Goal: Task Accomplishment & Management: Use online tool/utility

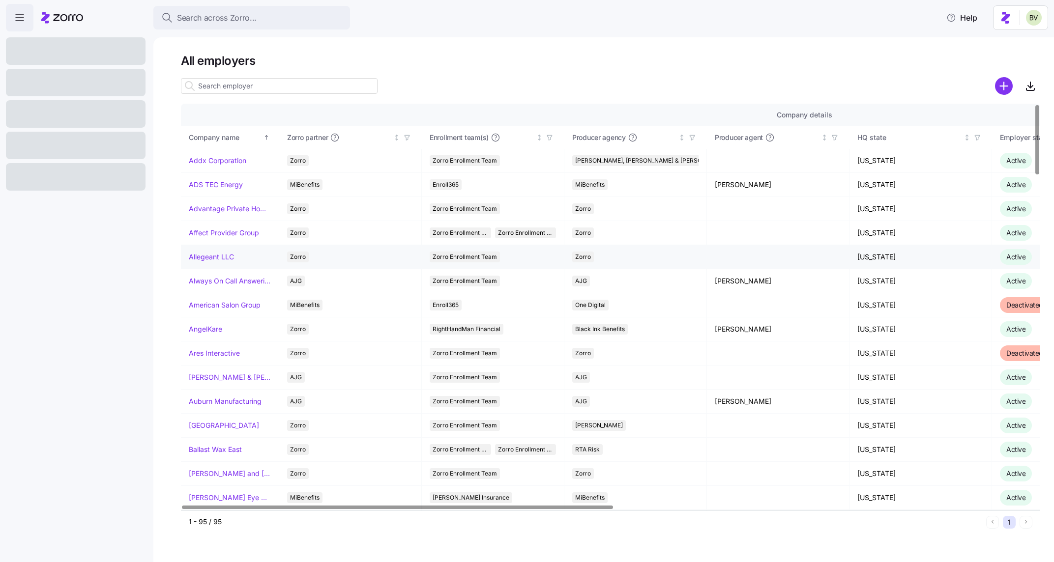
click at [225, 254] on link "Allegeant LLC" at bounding box center [211, 257] width 45 height 10
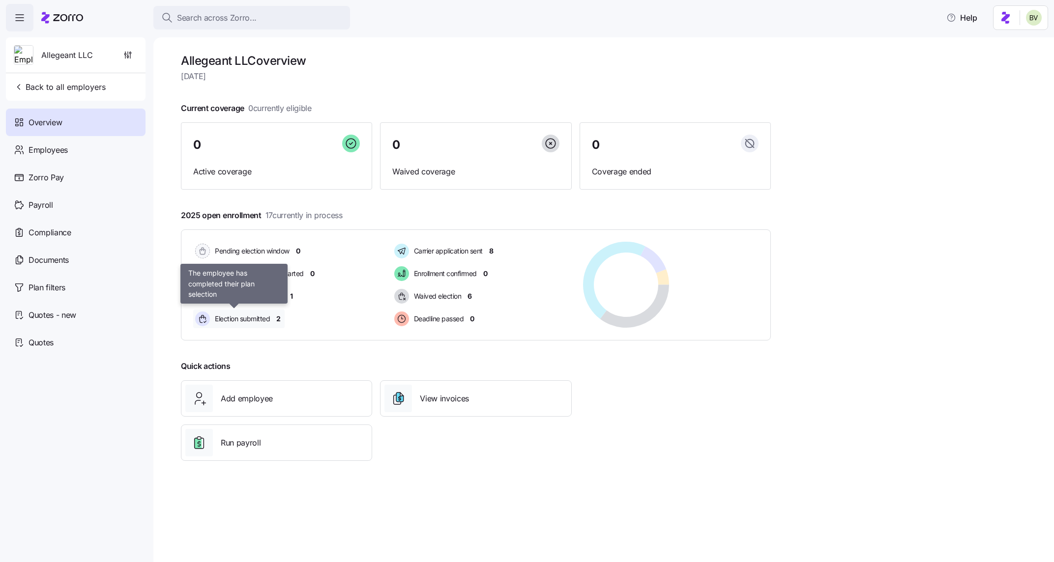
click at [262, 320] on span "Election submitted" at bounding box center [241, 319] width 58 height 10
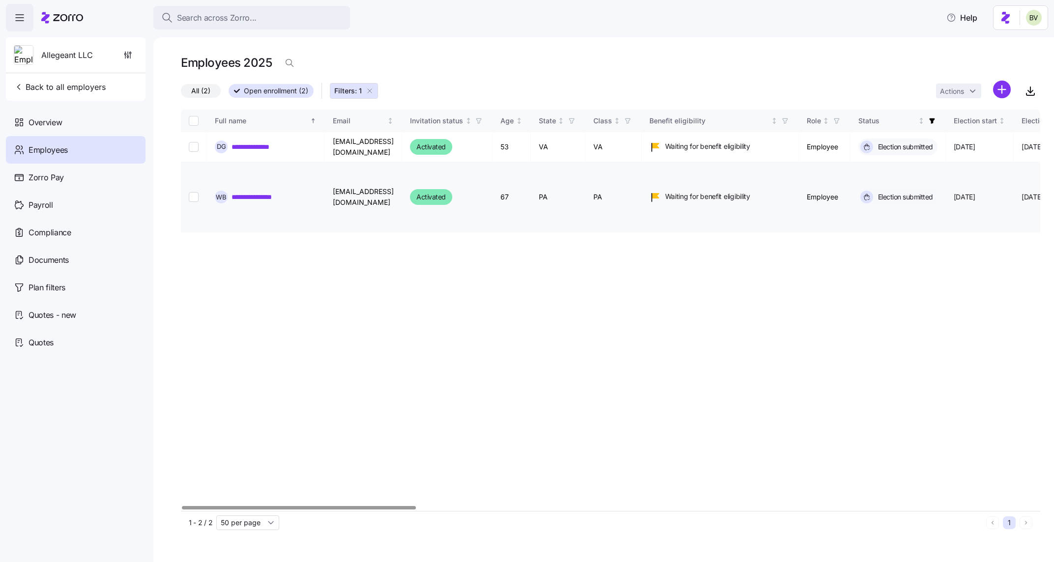
click at [264, 200] on link "**********" at bounding box center [258, 197] width 55 height 10
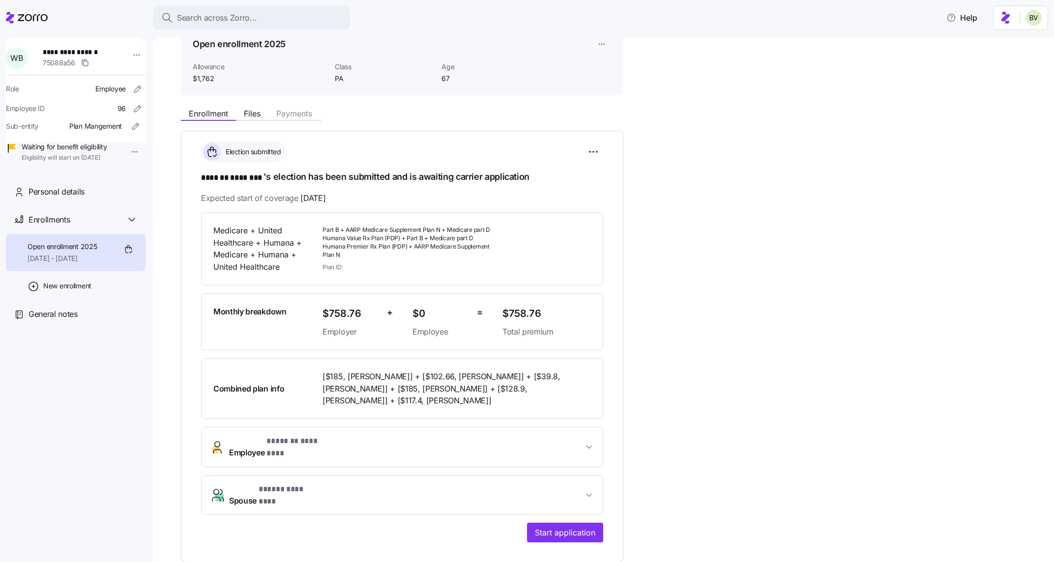
scroll to position [58, 0]
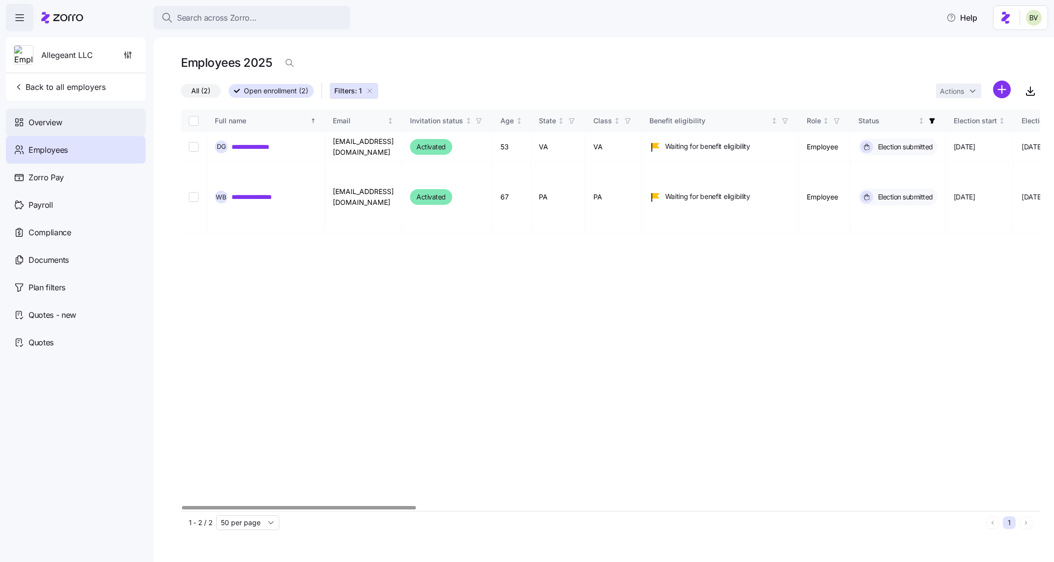
click at [84, 117] on div "Overview" at bounding box center [76, 123] width 140 height 28
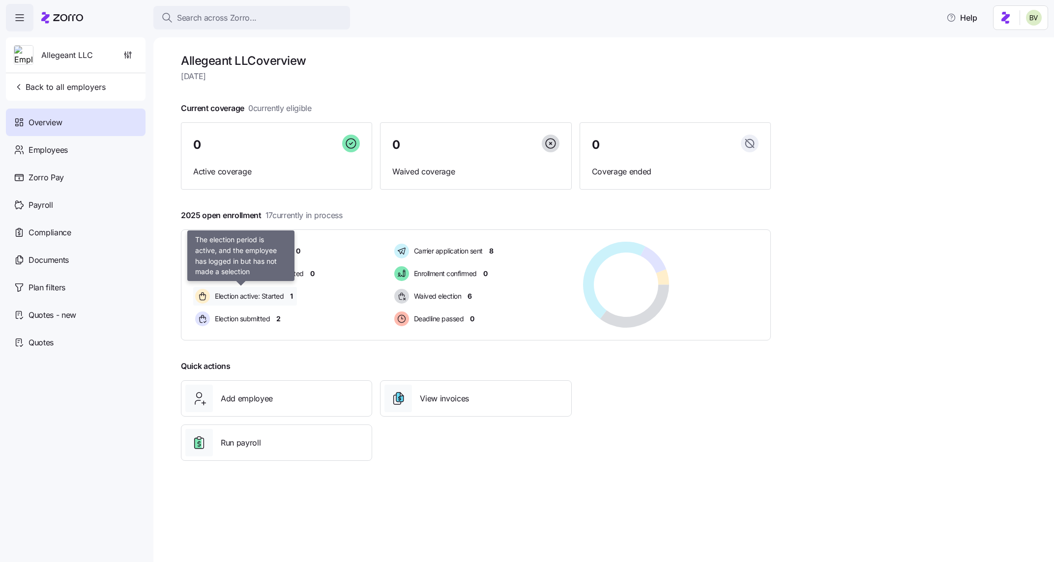
click at [263, 298] on span "Election active: Started" at bounding box center [248, 296] width 72 height 10
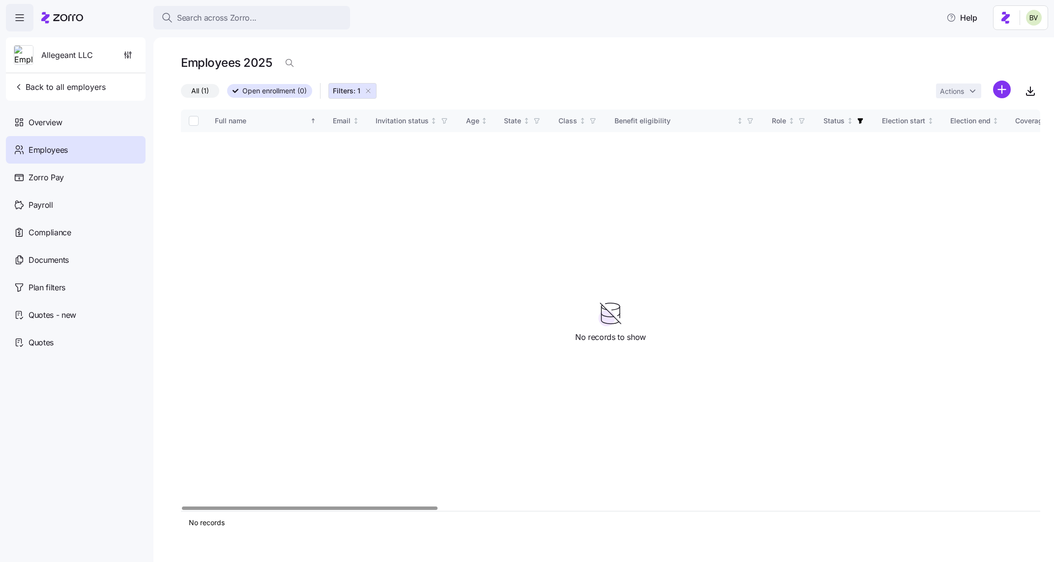
click at [198, 96] on span "All (1)" at bounding box center [200, 91] width 18 height 13
click at [181, 93] on input "All (1)" at bounding box center [181, 93] width 0 height 0
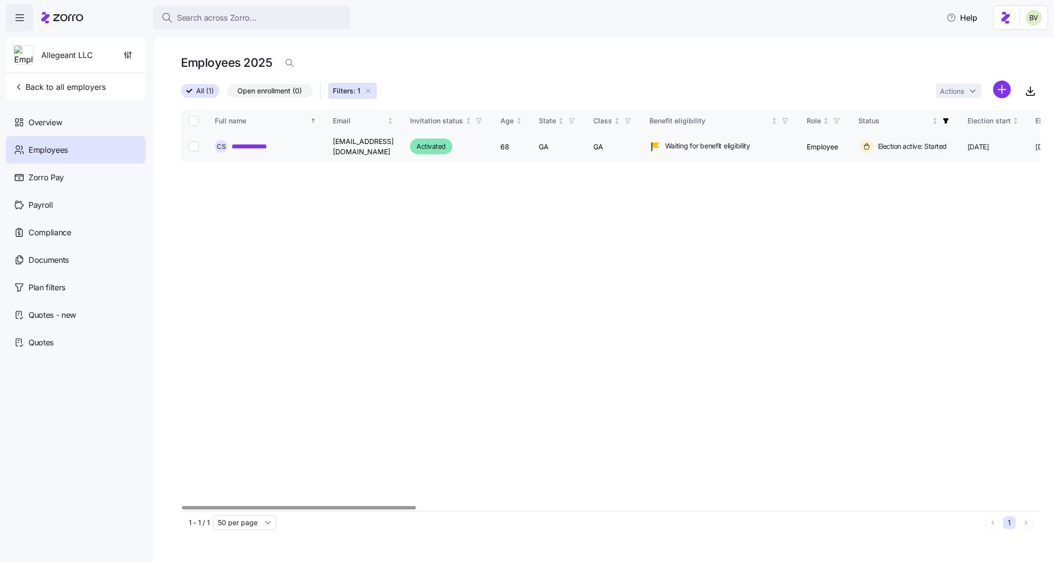
click at [268, 144] on link "**********" at bounding box center [256, 147] width 51 height 10
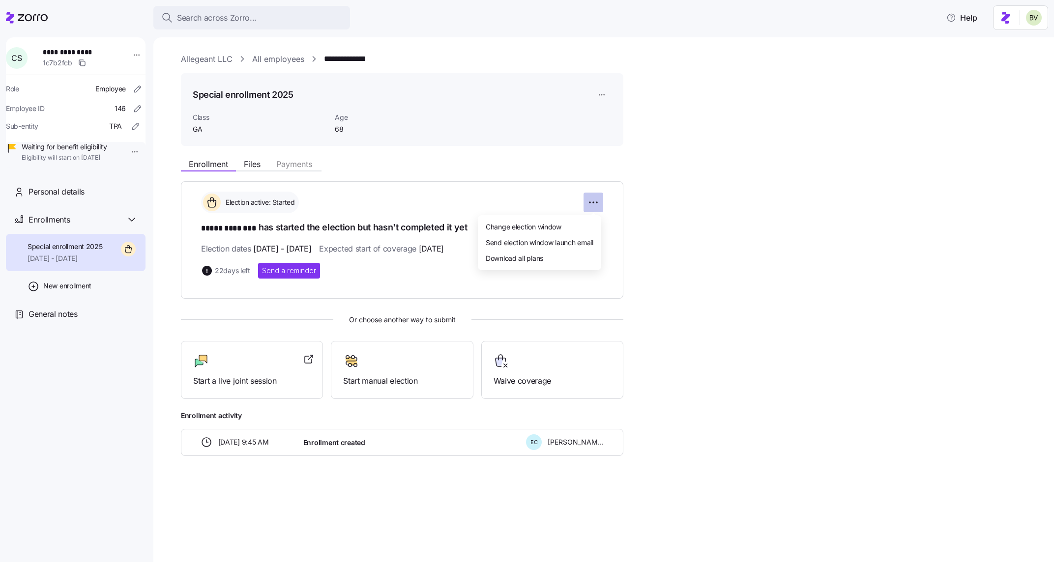
click at [592, 203] on html "**********" at bounding box center [527, 278] width 1054 height 556
click at [547, 232] on div "Change election window" at bounding box center [539, 227] width 115 height 16
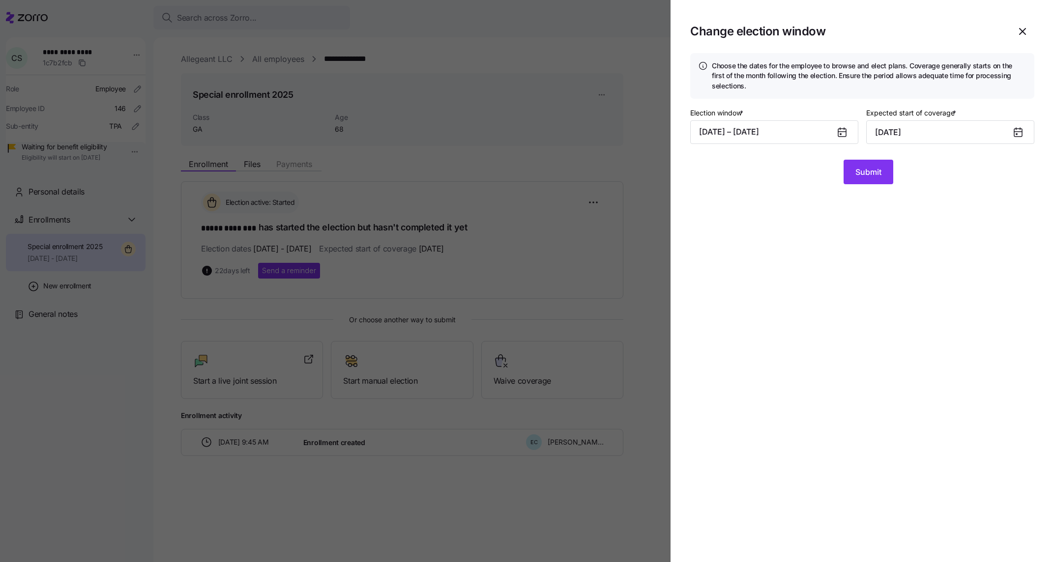
click at [834, 130] on div at bounding box center [846, 132] width 24 height 23
click at [824, 134] on button "09/11/2025 – 10/10/2025" at bounding box center [774, 132] width 168 height 24
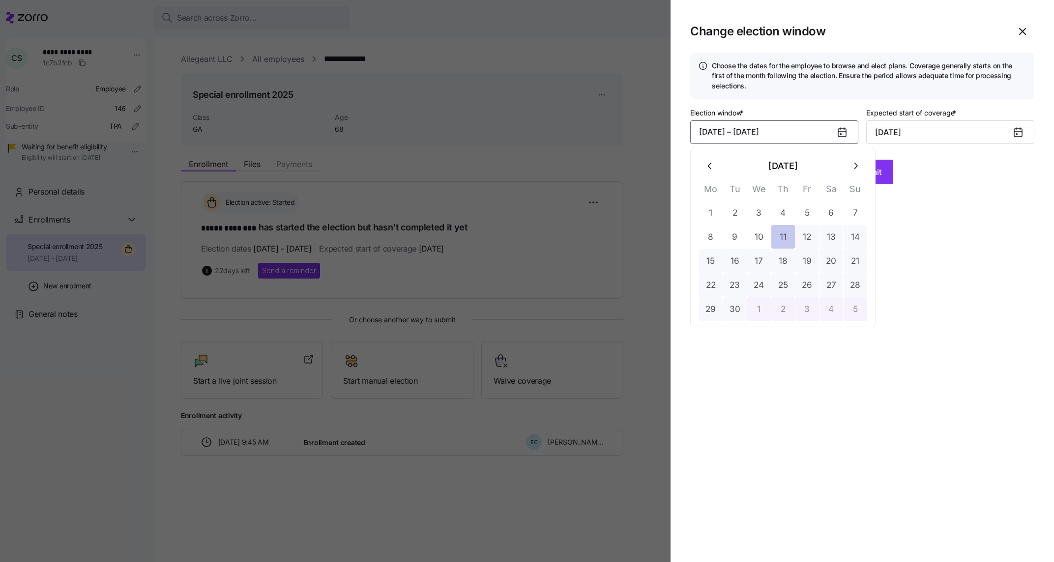
click at [785, 245] on button "11" at bounding box center [783, 237] width 24 height 24
click at [825, 279] on button "27" at bounding box center [831, 285] width 24 height 24
type input "October 1, 2025"
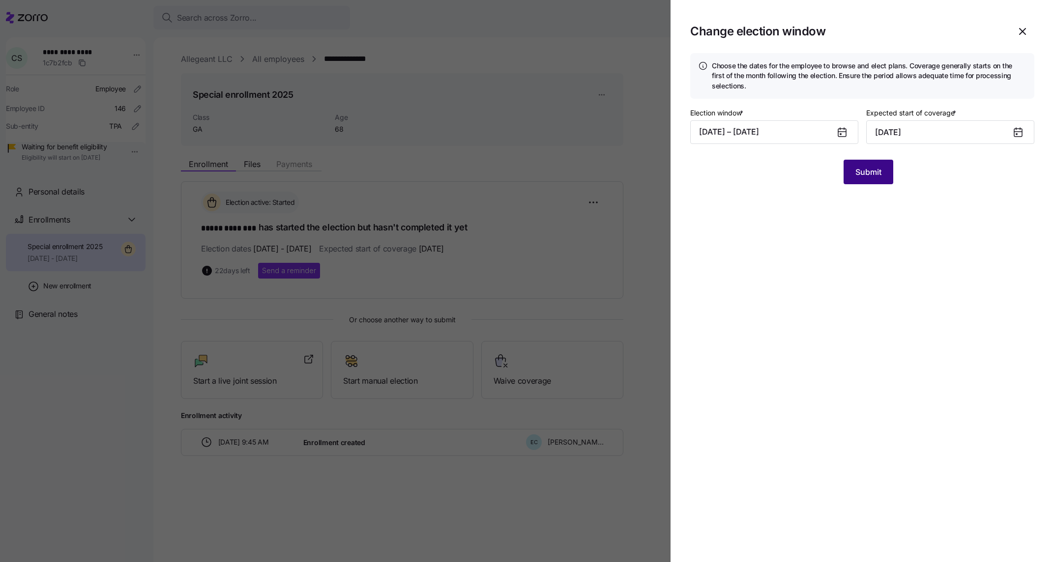
click at [851, 174] on button "Submit" at bounding box center [868, 172] width 50 height 25
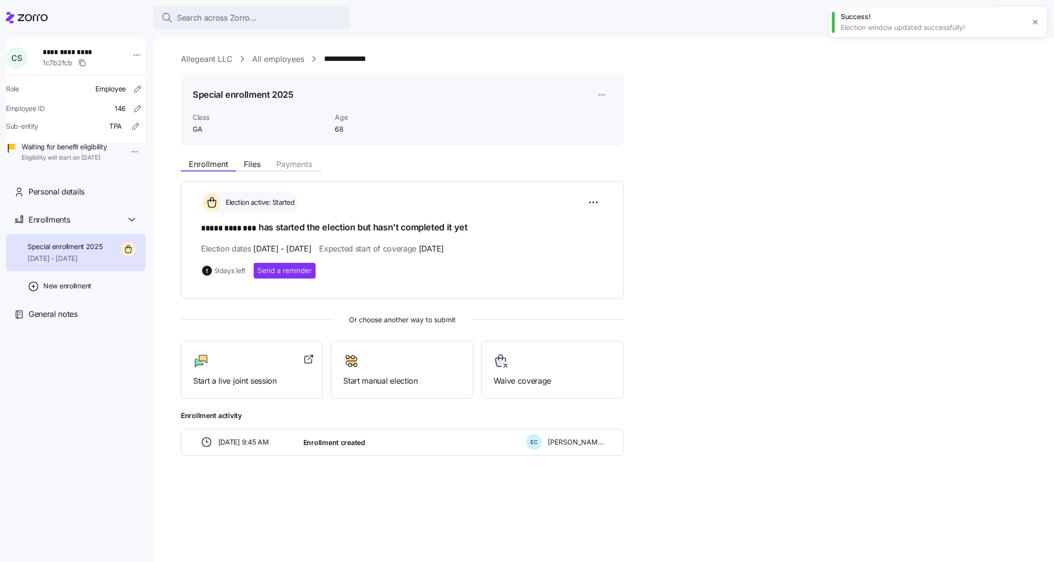
click at [1031, 25] on icon "button" at bounding box center [1035, 22] width 8 height 8
click at [278, 62] on link "All employees" at bounding box center [278, 59] width 52 height 12
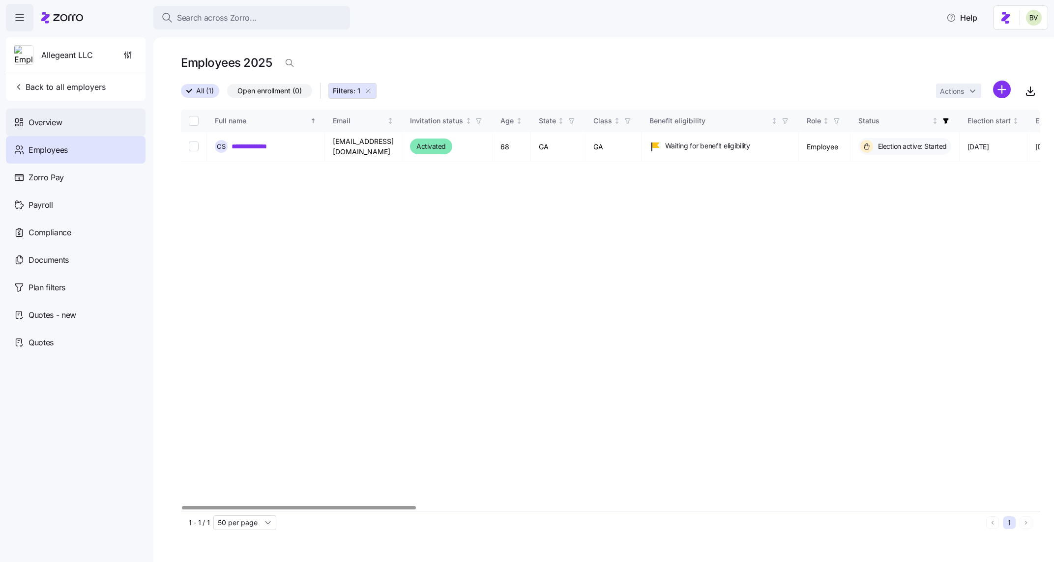
click at [70, 123] on div "Overview" at bounding box center [76, 123] width 140 height 28
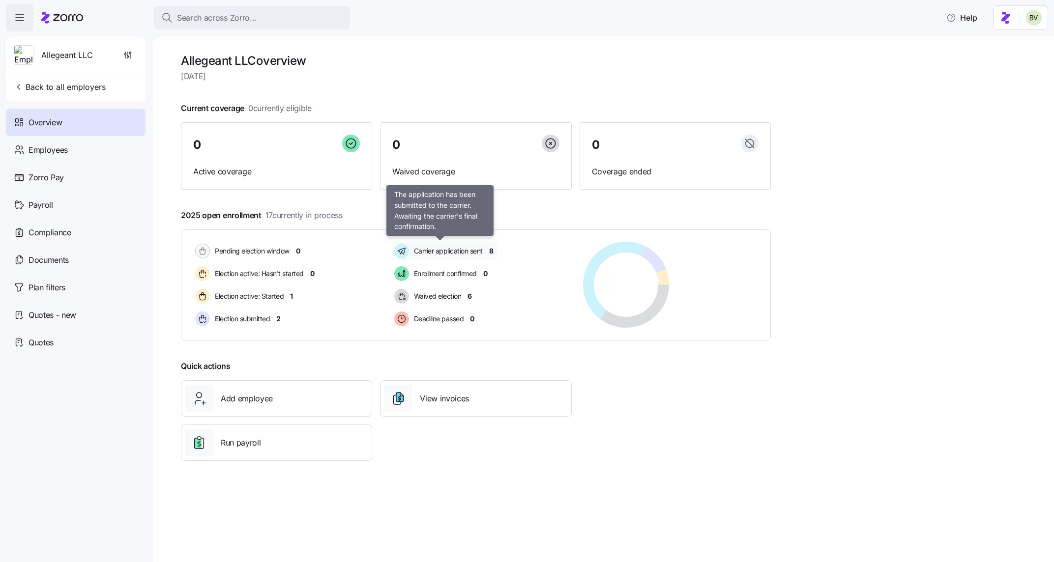
click at [465, 249] on span "Carrier application sent" at bounding box center [447, 251] width 72 height 10
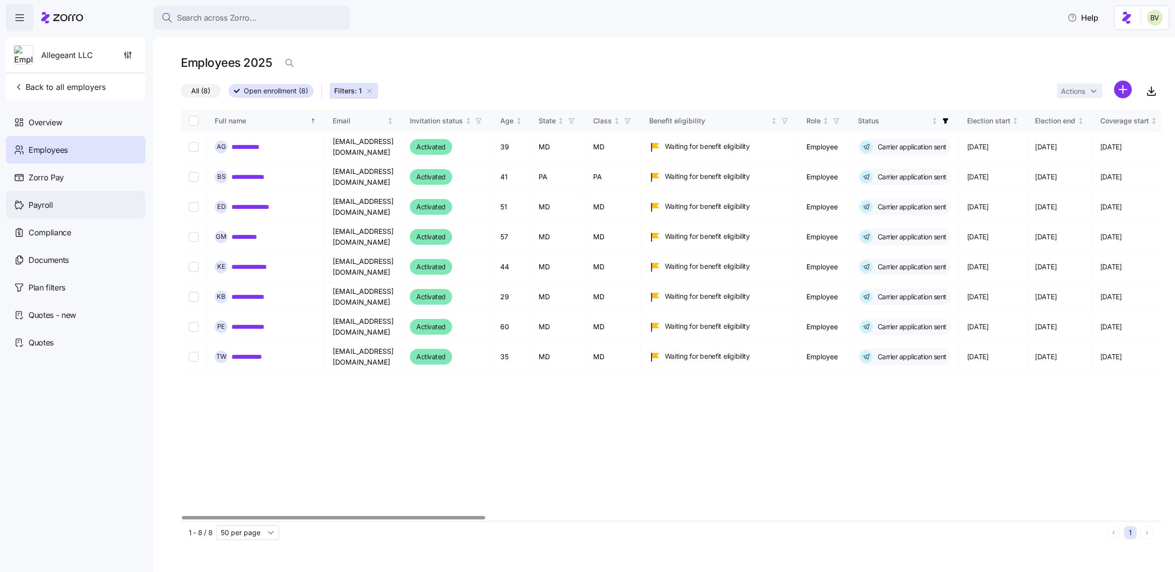
click at [56, 216] on div "Payroll" at bounding box center [76, 205] width 140 height 28
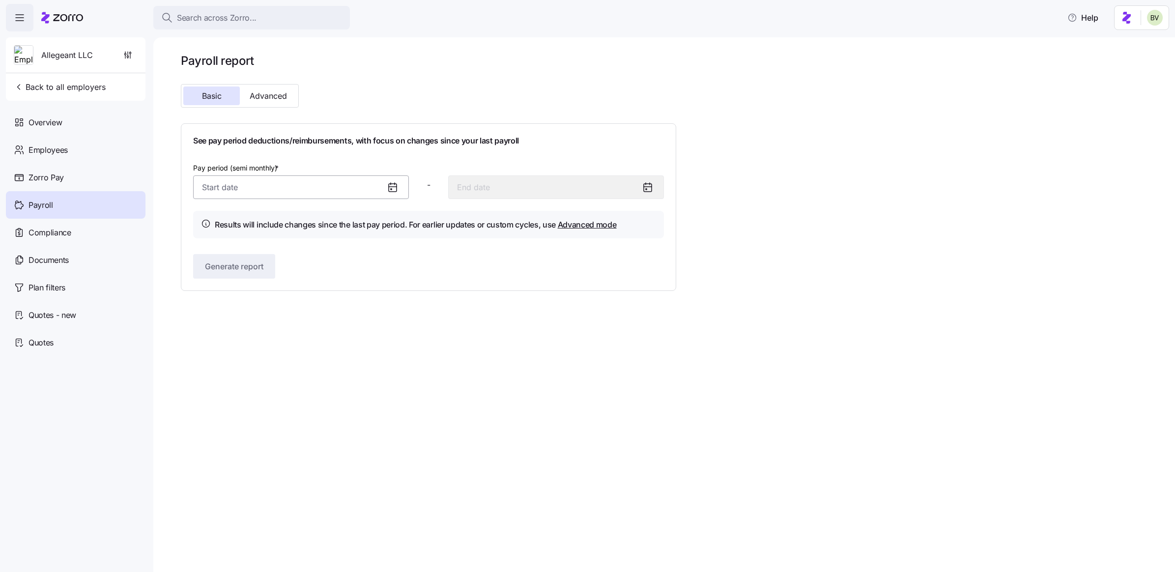
click at [379, 183] on input "Pay period (semi monthly) *" at bounding box center [301, 187] width 216 height 24
click at [358, 222] on icon "button" at bounding box center [358, 221] width 3 height 6
click at [269, 270] on button "1" at bounding box center [262, 268] width 24 height 24
type input "October 1, 2025"
click at [496, 193] on input at bounding box center [556, 187] width 216 height 24
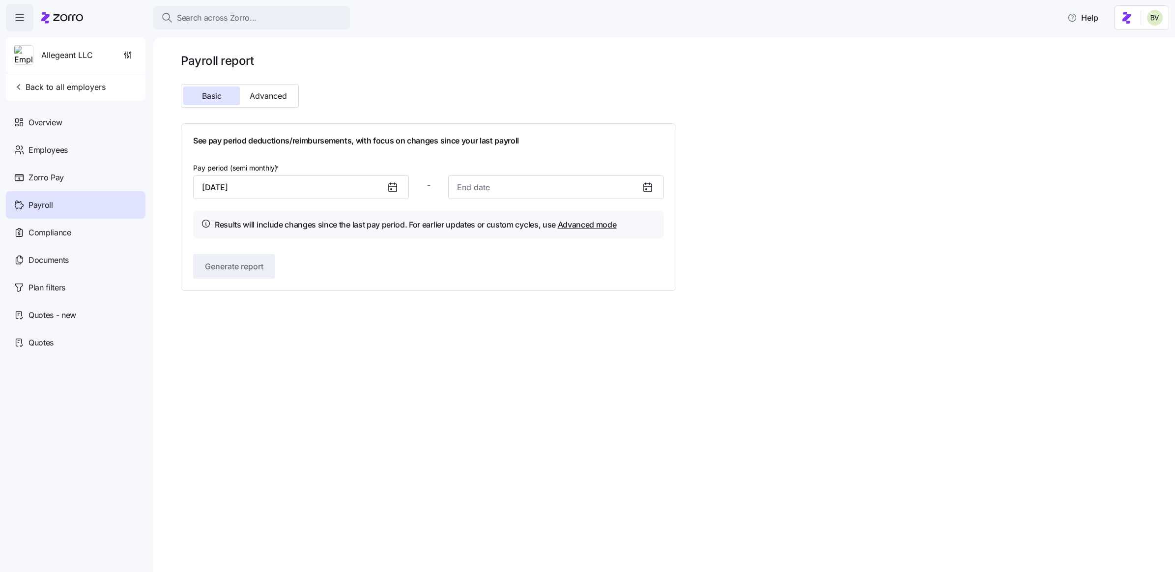
click at [287, 161] on div "See pay period deductions/reimbursements, with focus on changes since your last…" at bounding box center [428, 207] width 471 height 143
click at [50, 127] on span "Overview" at bounding box center [45, 122] width 33 height 12
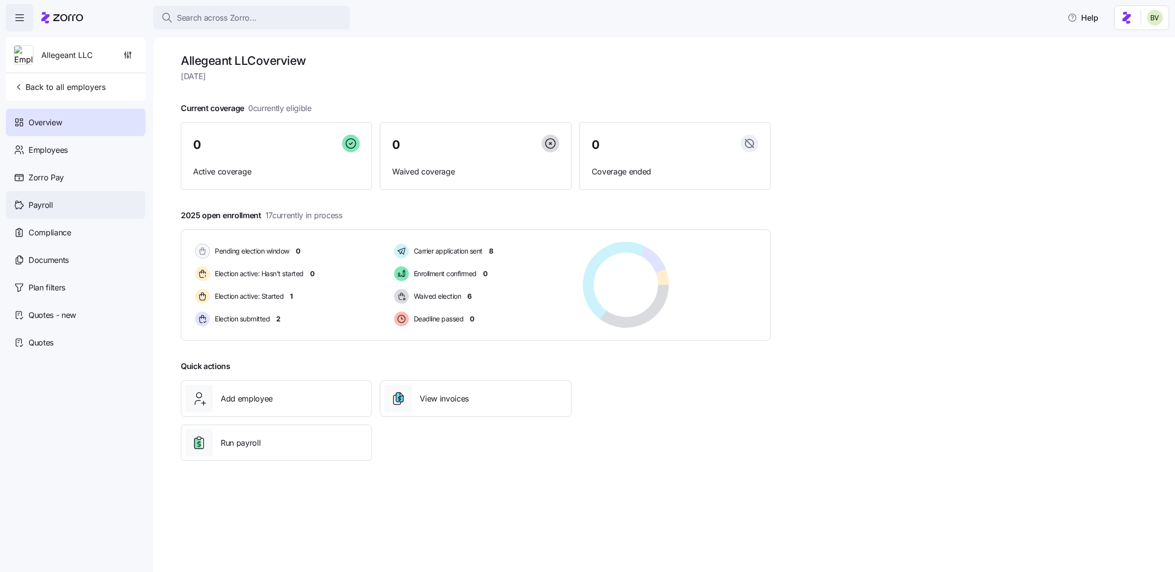
click at [46, 215] on div "Payroll" at bounding box center [76, 205] width 140 height 28
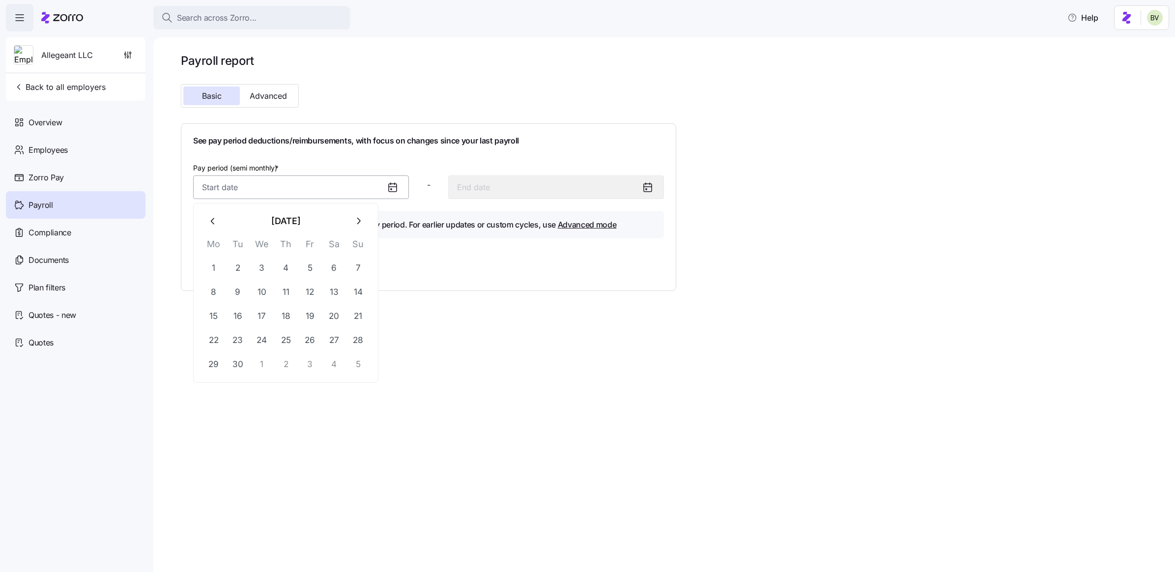
click at [352, 188] on input "Pay period (semi monthly) *" at bounding box center [301, 187] width 216 height 24
click at [364, 222] on button "button" at bounding box center [358, 221] width 24 height 24
click at [262, 266] on button "1" at bounding box center [262, 268] width 24 height 24
type input "October 1, 2025"
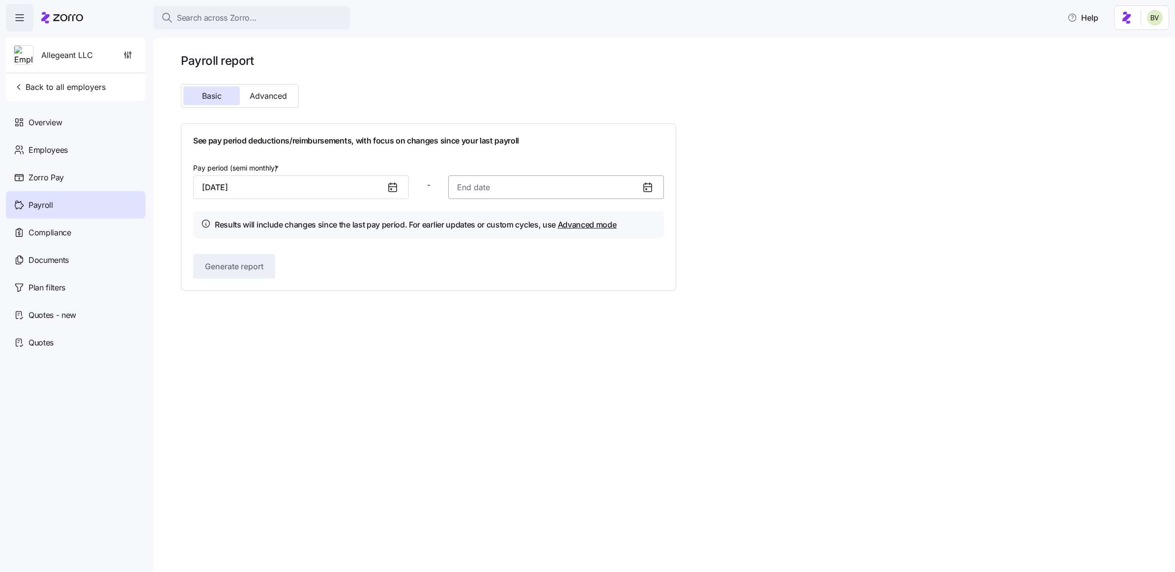
click at [568, 180] on input at bounding box center [556, 187] width 216 height 24
click at [512, 313] on button "15" at bounding box center [517, 316] width 24 height 24
type input "October 15, 2025"
click at [263, 276] on button "Generate report" at bounding box center [234, 266] width 82 height 25
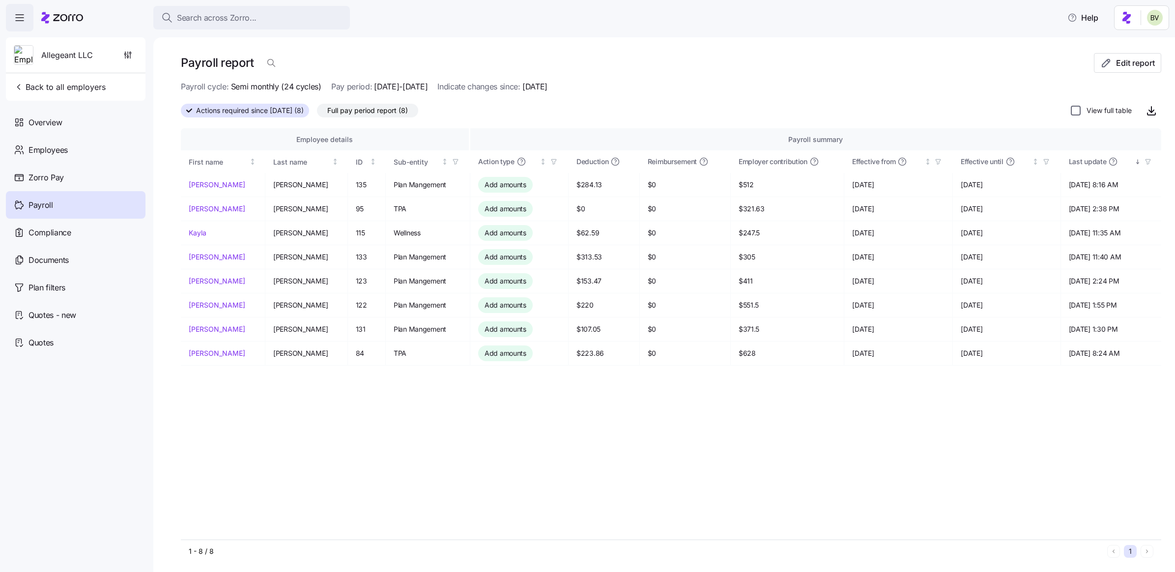
click at [1053, 112] on input "View full table" at bounding box center [1076, 111] width 10 height 10
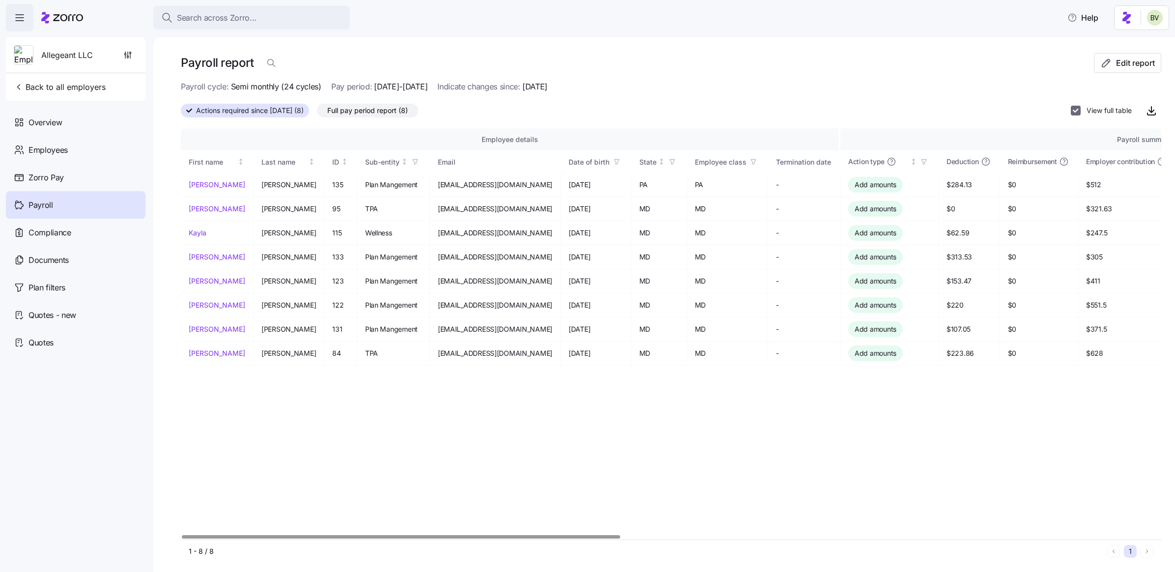
click at [1053, 111] on input "View full table" at bounding box center [1076, 111] width 10 height 10
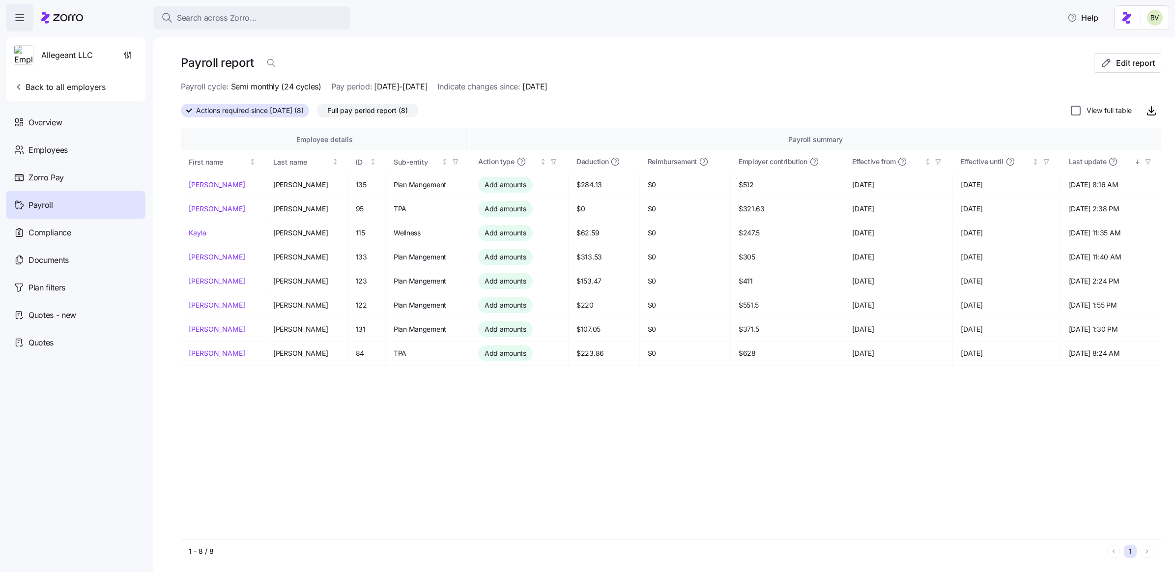
click at [1053, 111] on input "View full table" at bounding box center [1076, 111] width 10 height 10
checkbox input "true"
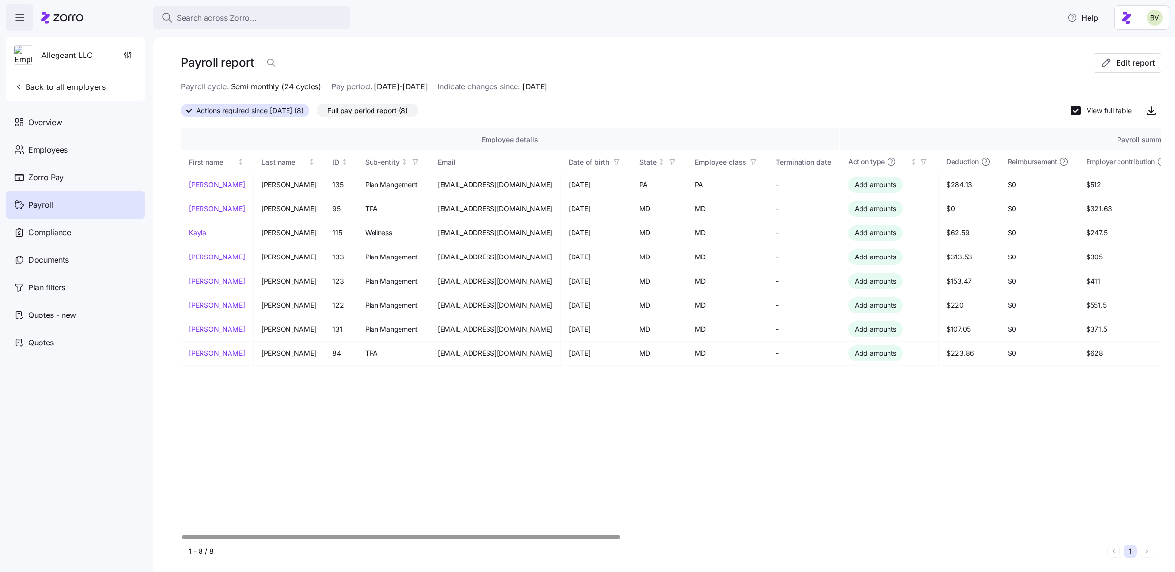
scroll to position [0, 0]
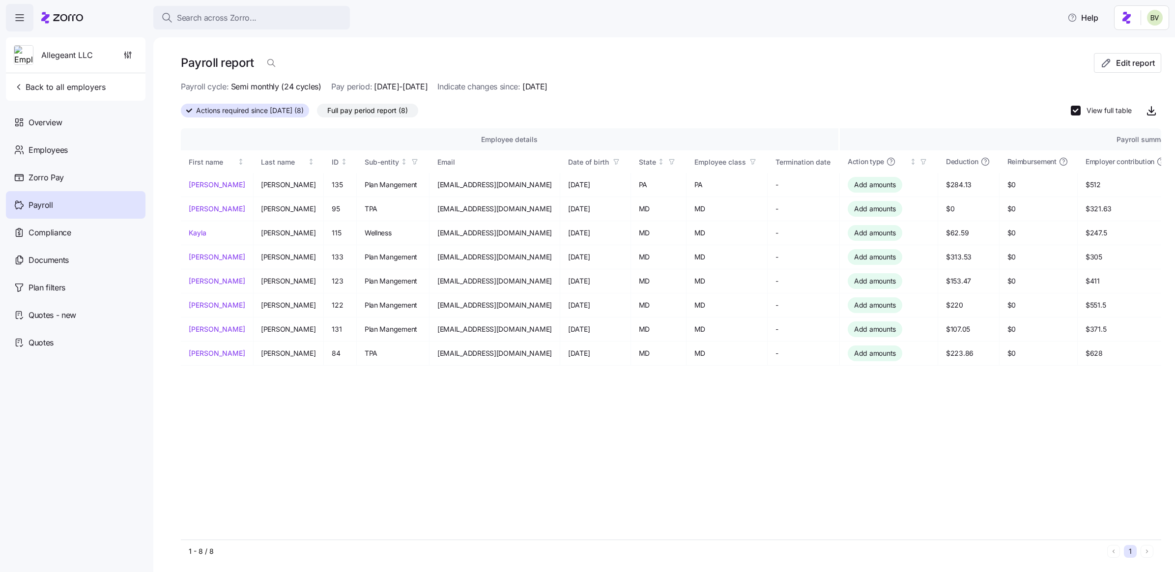
click at [369, 113] on span "Full pay period report (8)" at bounding box center [367, 110] width 81 height 13
click at [317, 113] on input "Full pay period report (8)" at bounding box center [317, 113] width 0 height 0
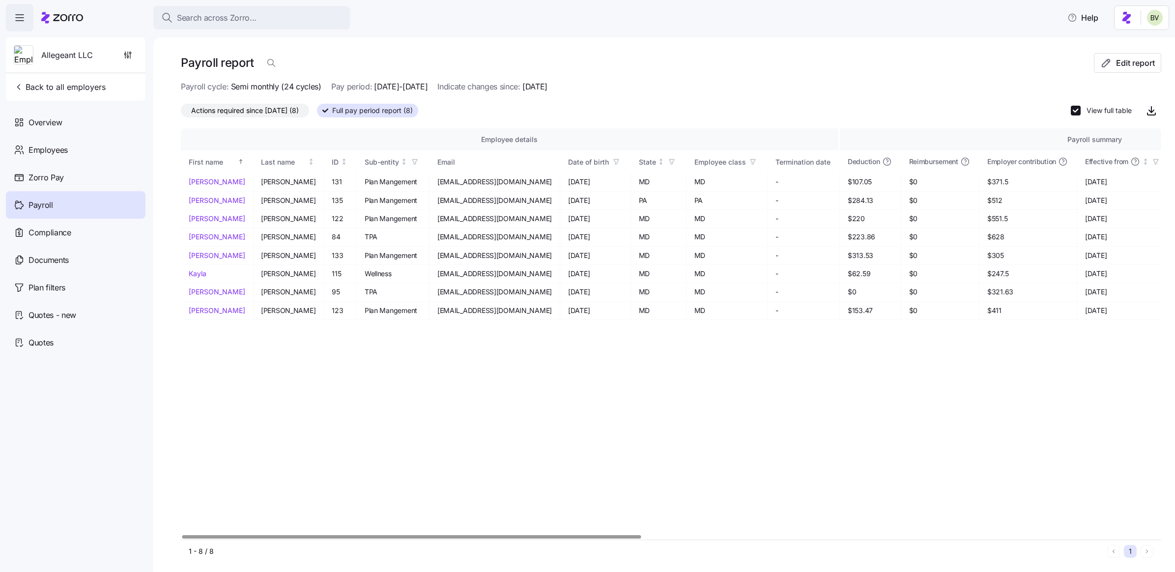
click at [259, 109] on span "Actions required since 10/01/2025 (8)" at bounding box center [245, 110] width 108 height 13
click at [181, 113] on input "Actions required since 10/01/2025 (8)" at bounding box center [181, 113] width 0 height 0
